Goal: Find specific page/section: Find specific page/section

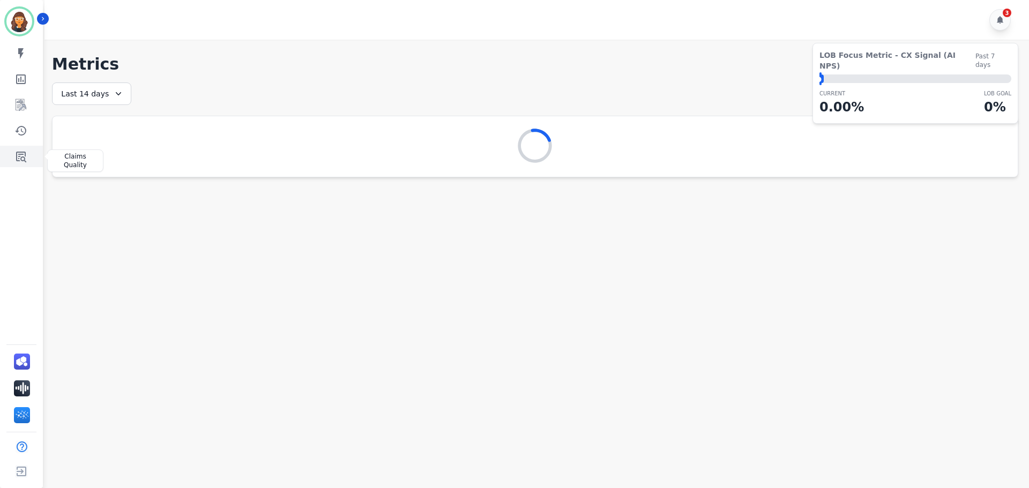
click at [21, 157] on icon "Sidebar" at bounding box center [21, 157] width 10 height 11
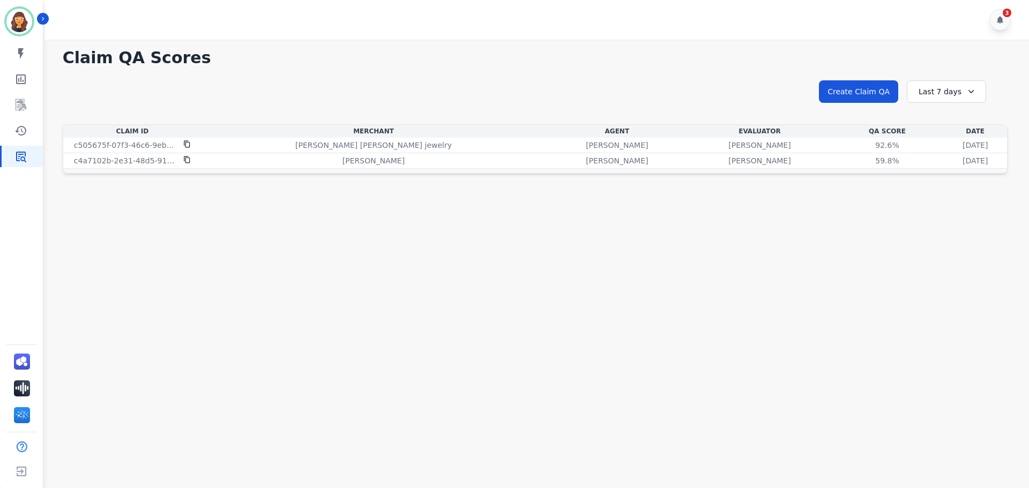
click at [966, 89] on icon at bounding box center [971, 91] width 11 height 11
click at [950, 185] on li "Last 30 days" at bounding box center [953, 182] width 54 height 11
